Goal: Information Seeking & Learning: Learn about a topic

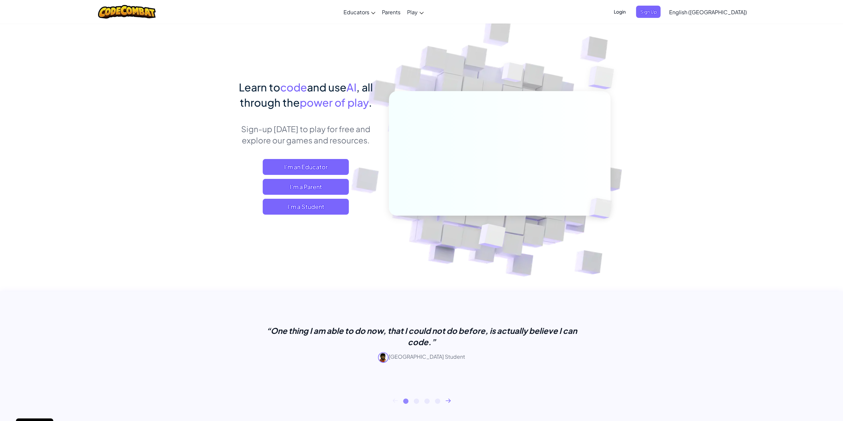
click at [725, 12] on span "English ([GEOGRAPHIC_DATA])" at bounding box center [708, 12] width 78 height 7
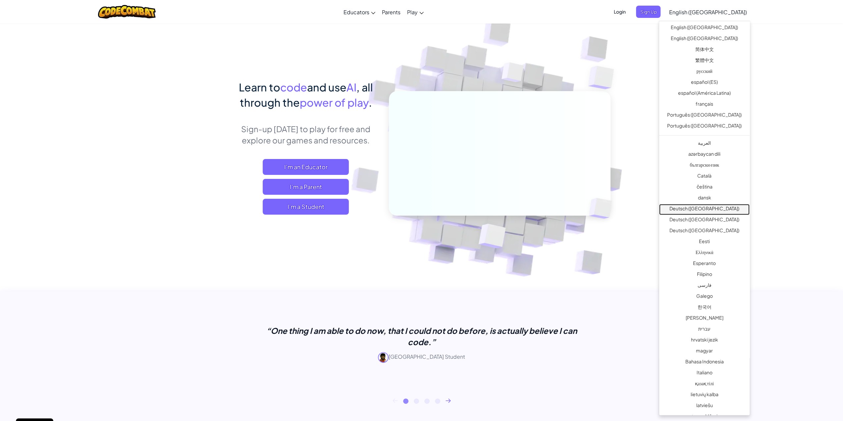
click at [705, 208] on link "Deutsch ([GEOGRAPHIC_DATA])" at bounding box center [704, 209] width 90 height 11
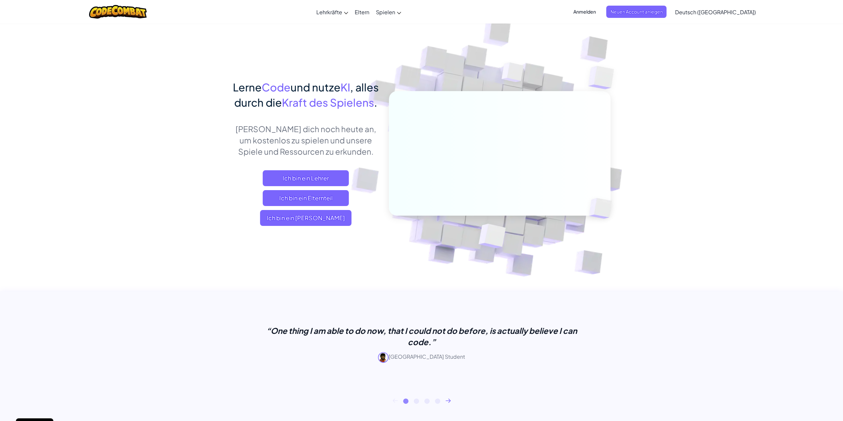
click at [648, 134] on img at bounding box center [495, 146] width 368 height 368
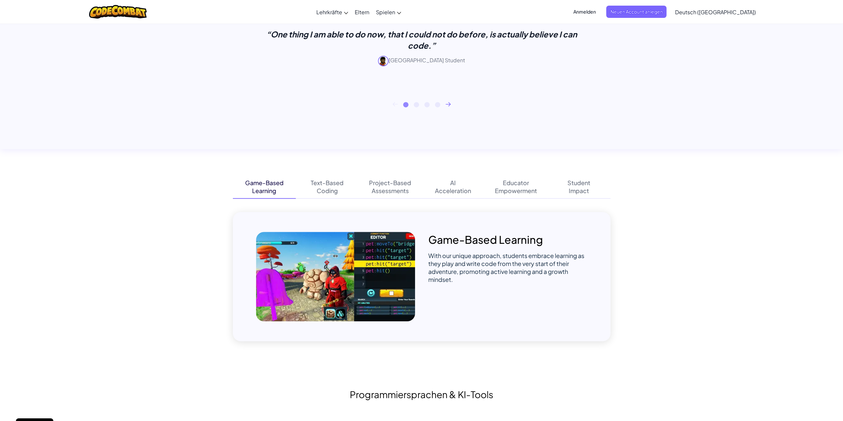
scroll to position [364, 0]
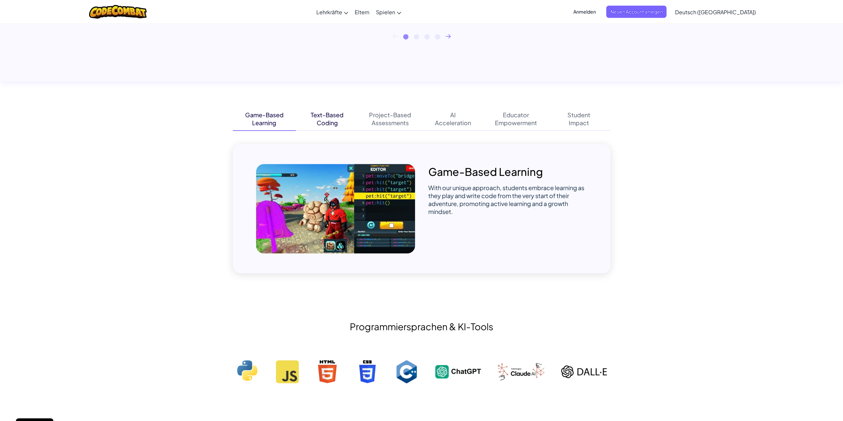
click at [321, 116] on div "Text-Based" at bounding box center [327, 115] width 33 height 8
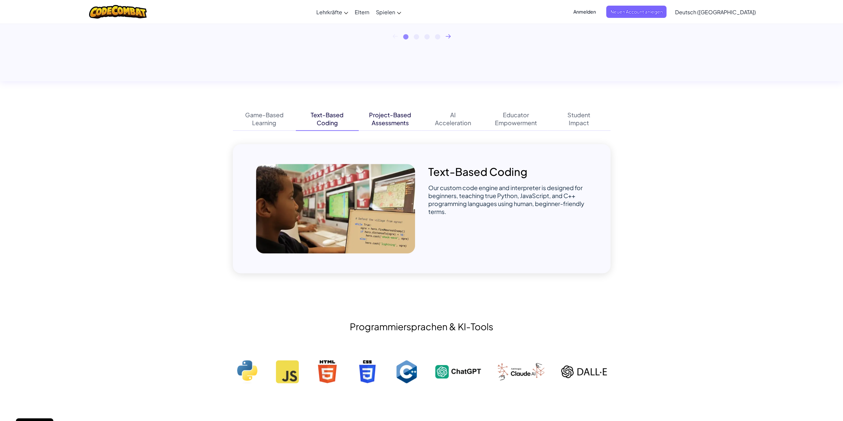
click at [380, 118] on div "Project-Based" at bounding box center [390, 115] width 42 height 8
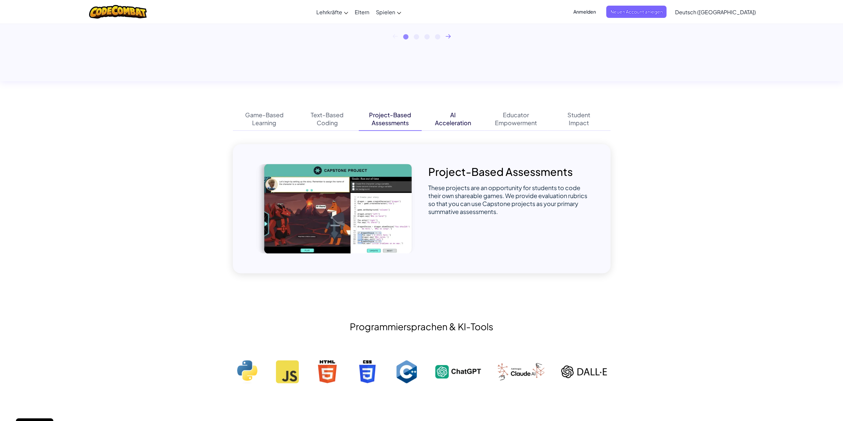
click at [451, 117] on div "AI" at bounding box center [453, 115] width 6 height 8
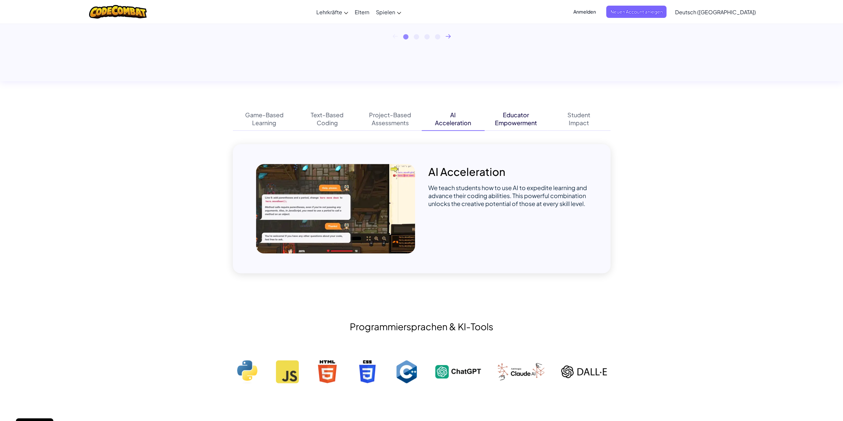
click at [504, 117] on div "Educator" at bounding box center [516, 115] width 26 height 8
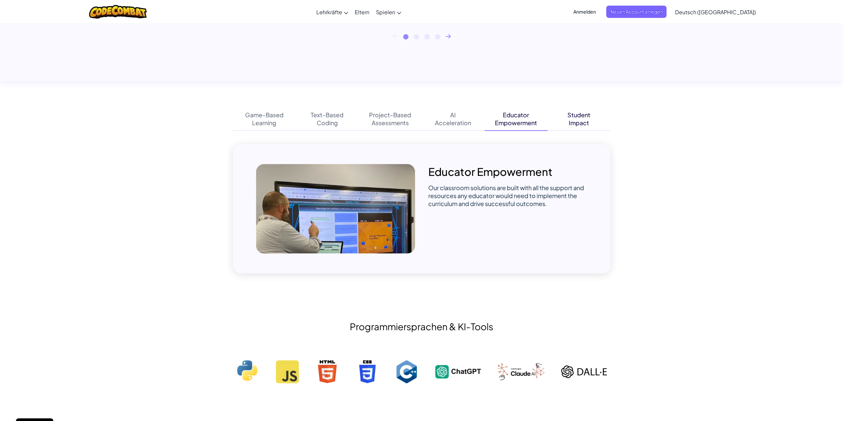
click at [578, 118] on div "Student" at bounding box center [579, 115] width 23 height 8
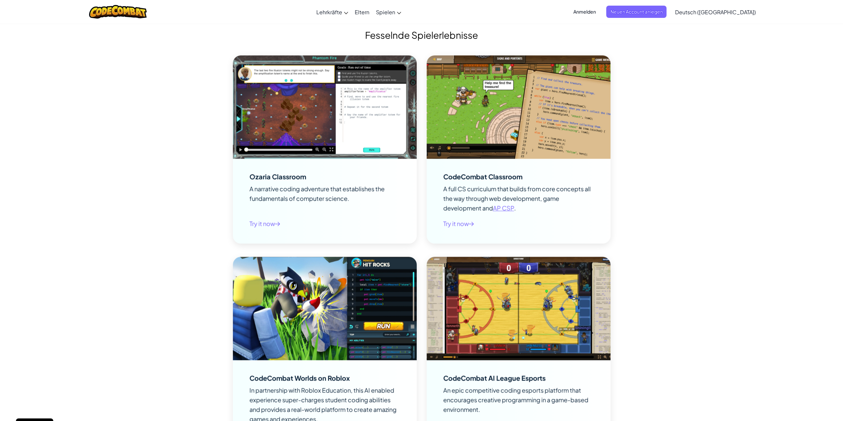
scroll to position [596, 0]
